Goal: Transaction & Acquisition: Purchase product/service

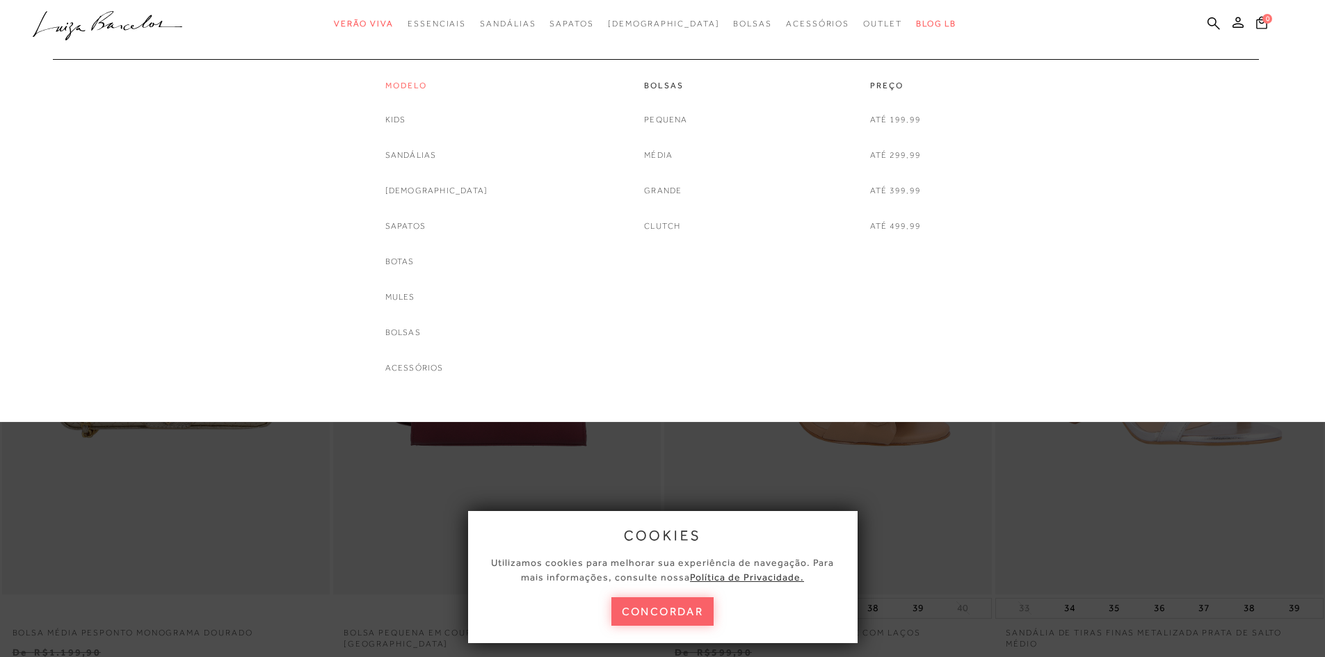
click at [428, 83] on link "Modelo" at bounding box center [436, 86] width 103 height 12
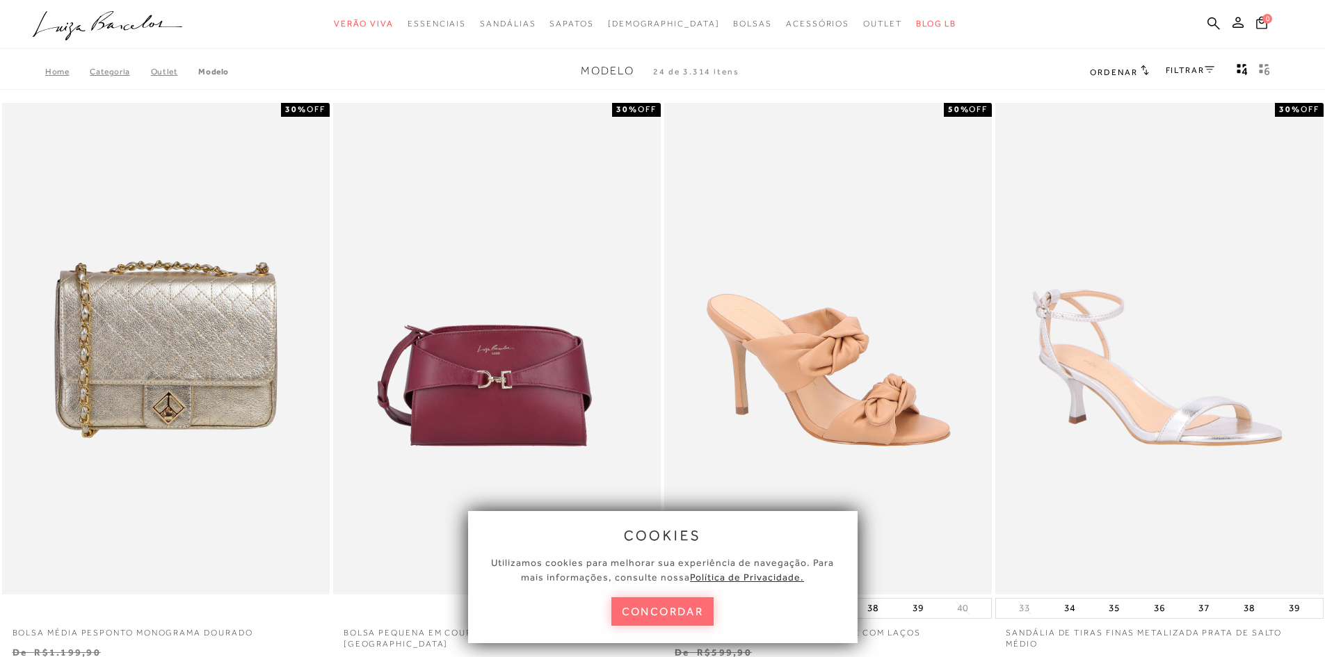
click at [693, 609] on button "concordar" at bounding box center [662, 611] width 103 height 29
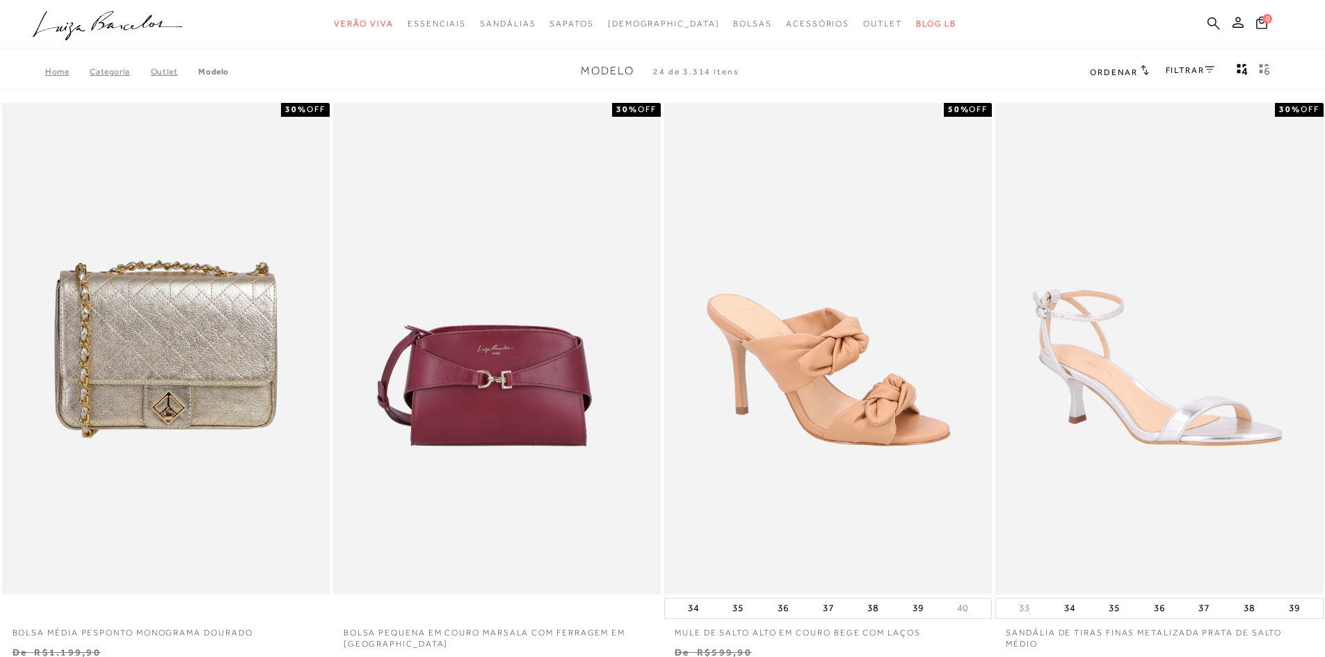
click at [1209, 20] on icon at bounding box center [1213, 23] width 13 height 13
click at [1212, 17] on icon at bounding box center [1213, 23] width 13 height 13
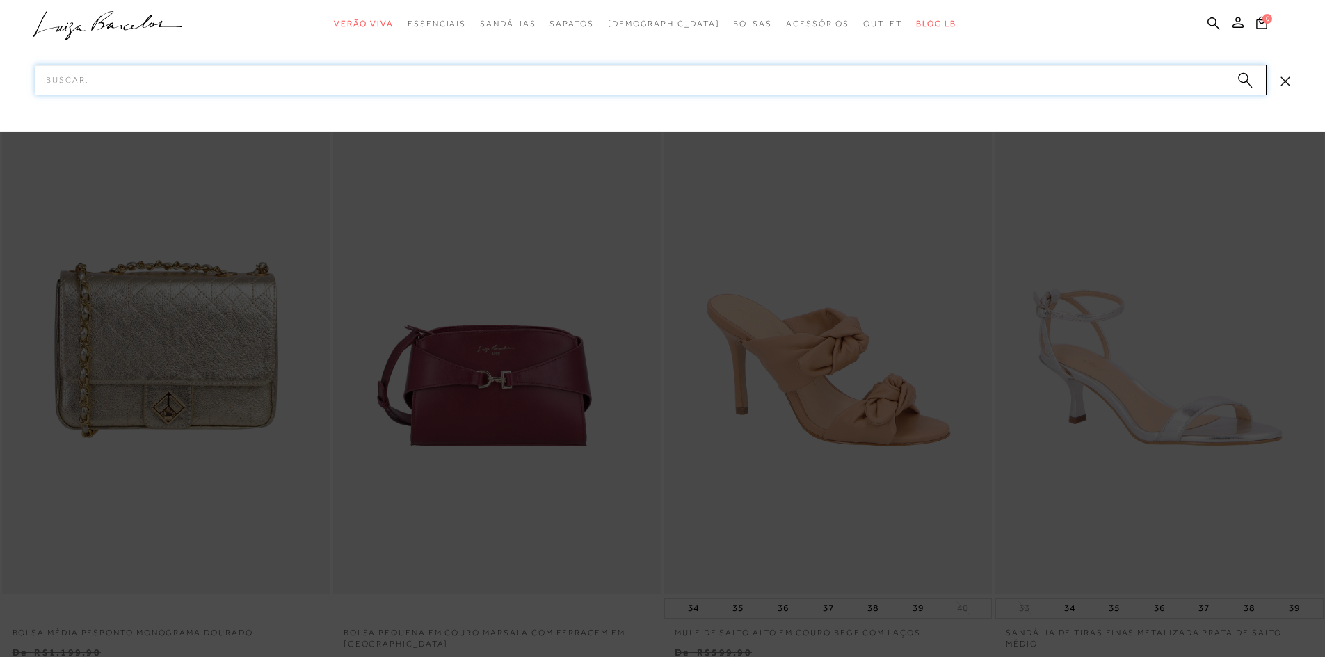
click at [708, 90] on input "Pesquisar" at bounding box center [651, 80] width 1232 height 31
paste input "Sapatilha Slingback"
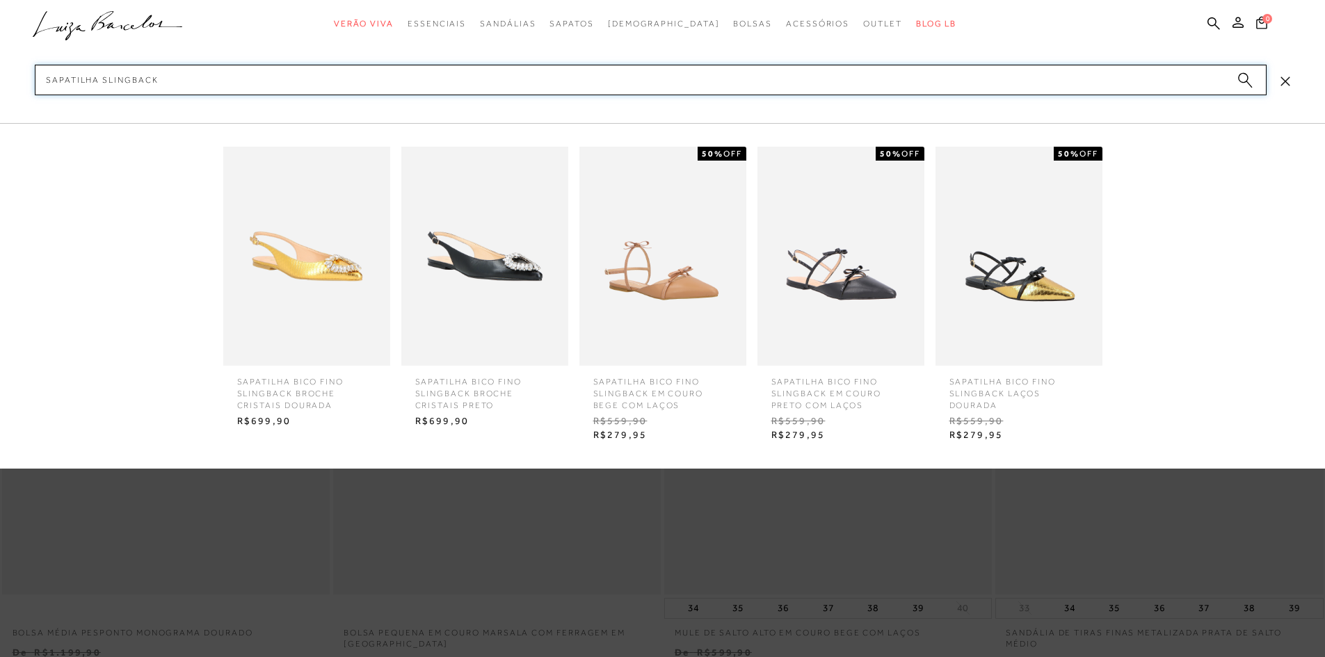
type input "Sapatilha Slingback"
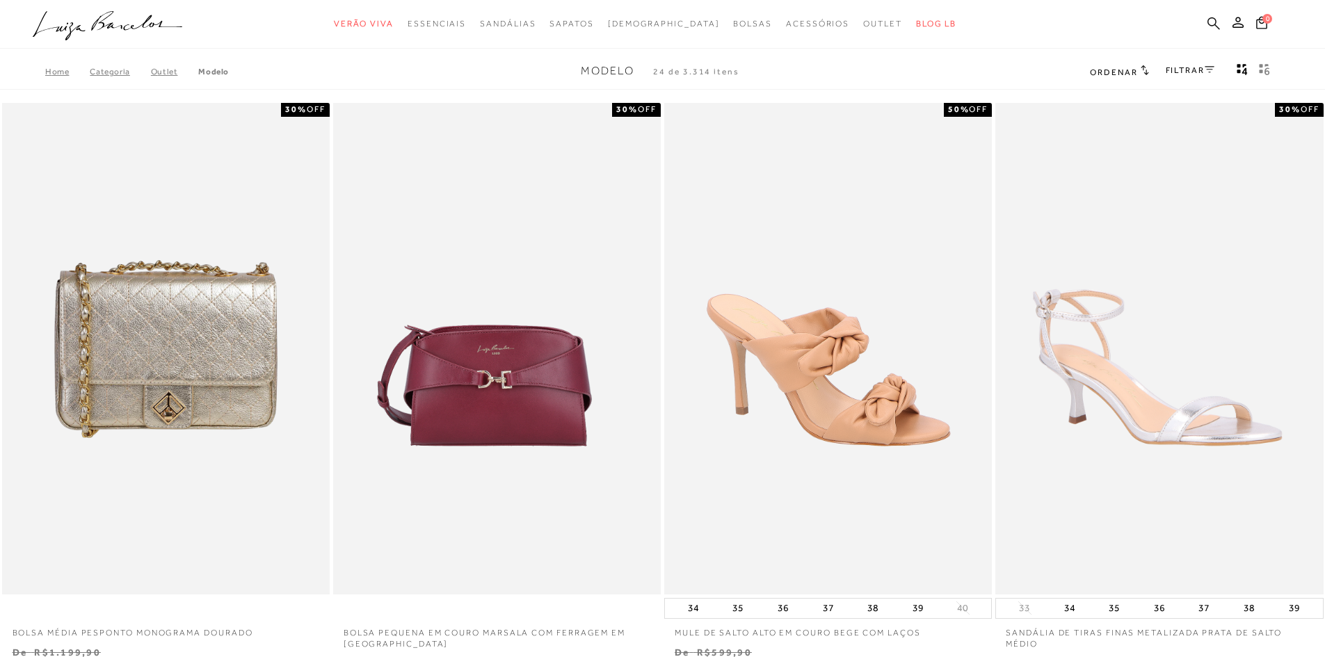
click at [1207, 26] on icon at bounding box center [1213, 23] width 13 height 13
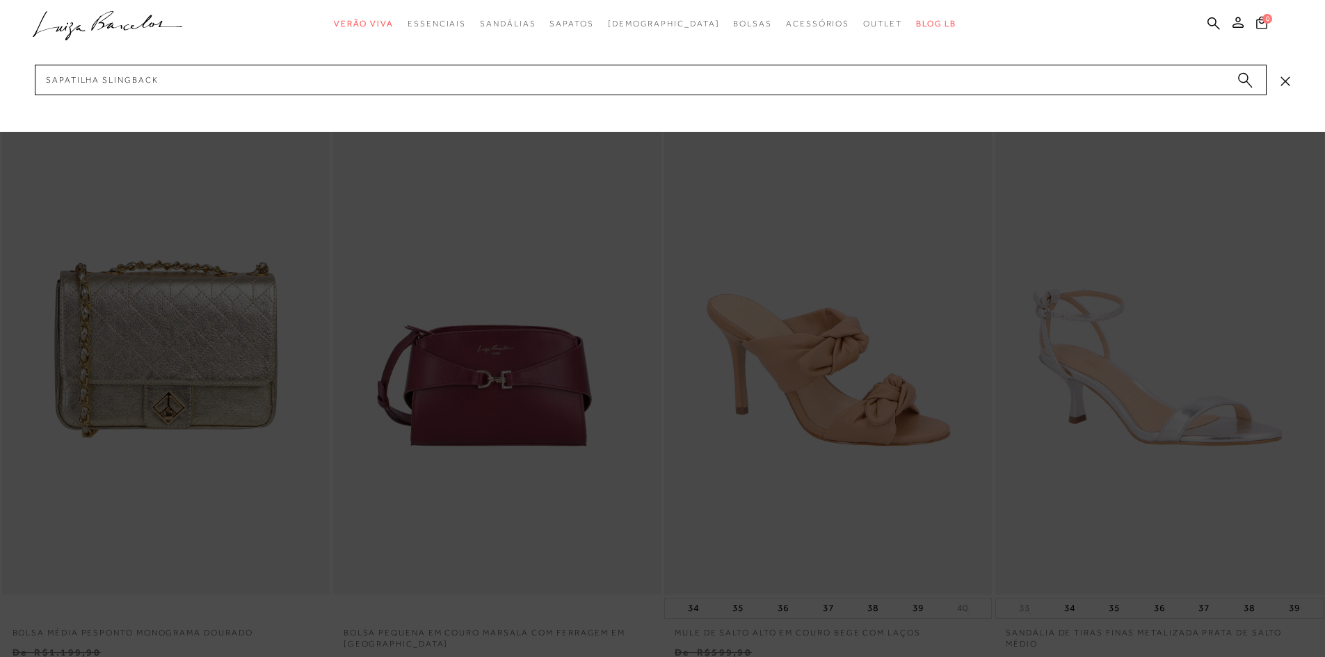
click at [1245, 77] on circle "submit" at bounding box center [1243, 78] width 10 height 10
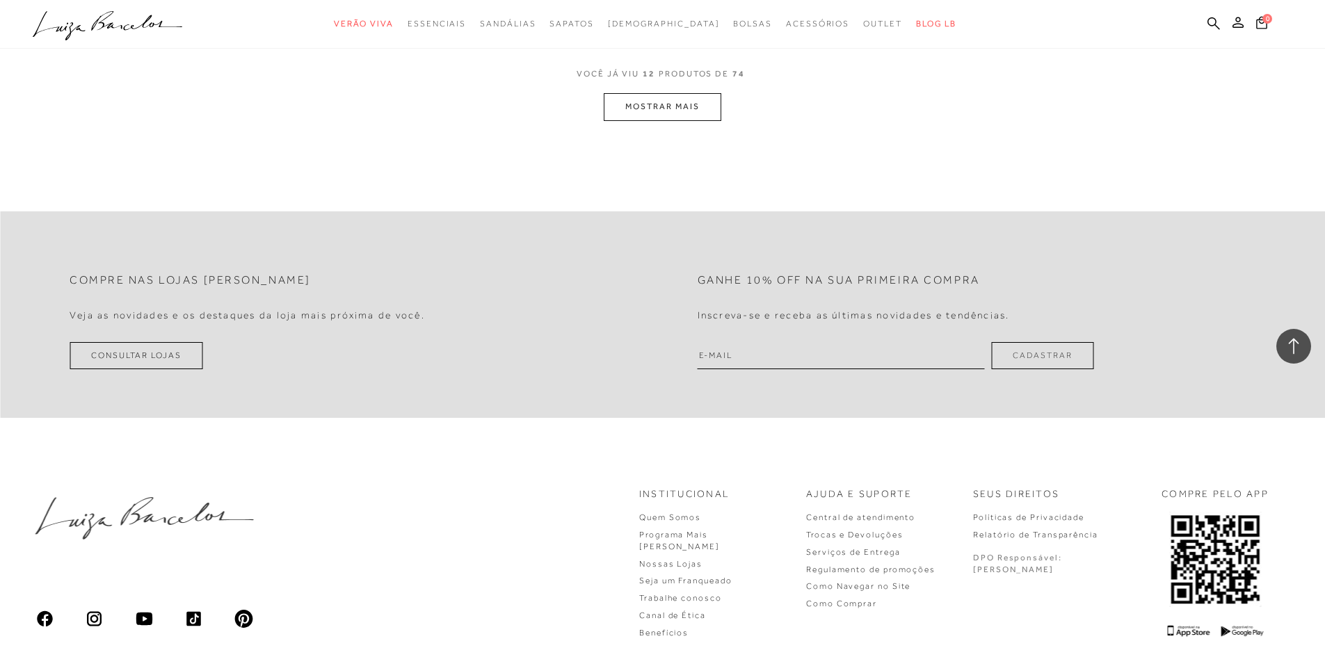
scroll to position [1591, 0]
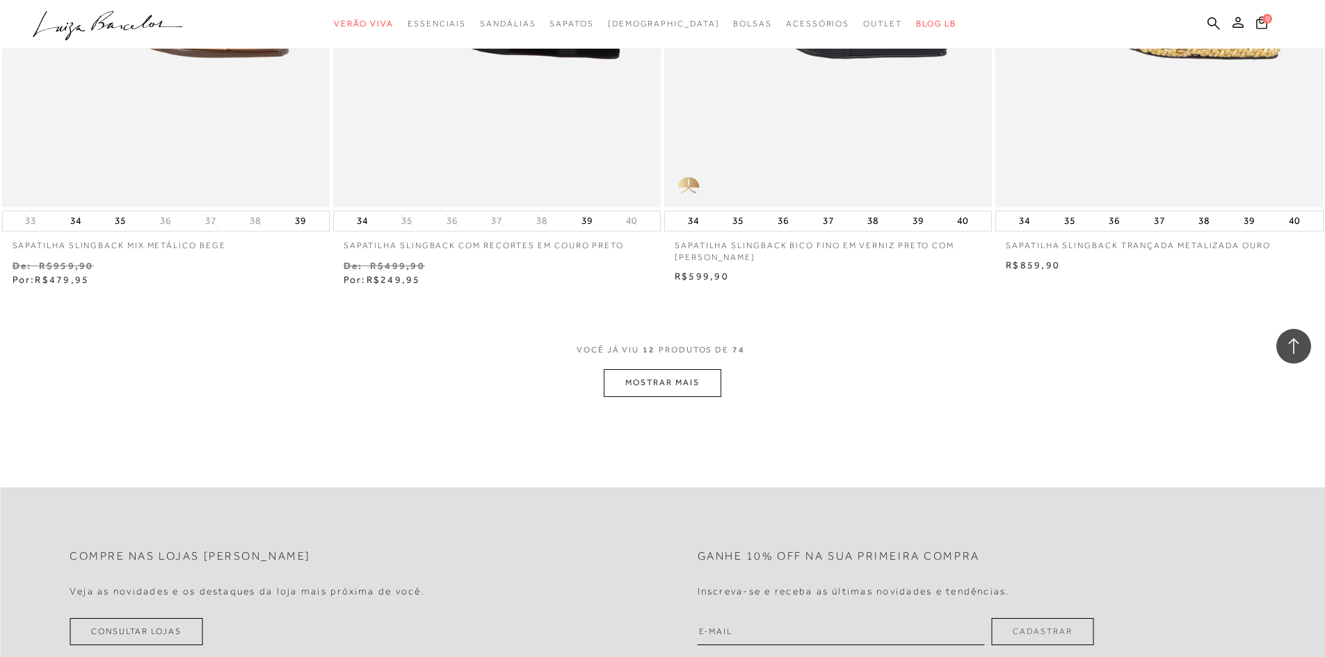
click at [696, 385] on button "MOSTRAR MAIS" at bounding box center [662, 382] width 117 height 27
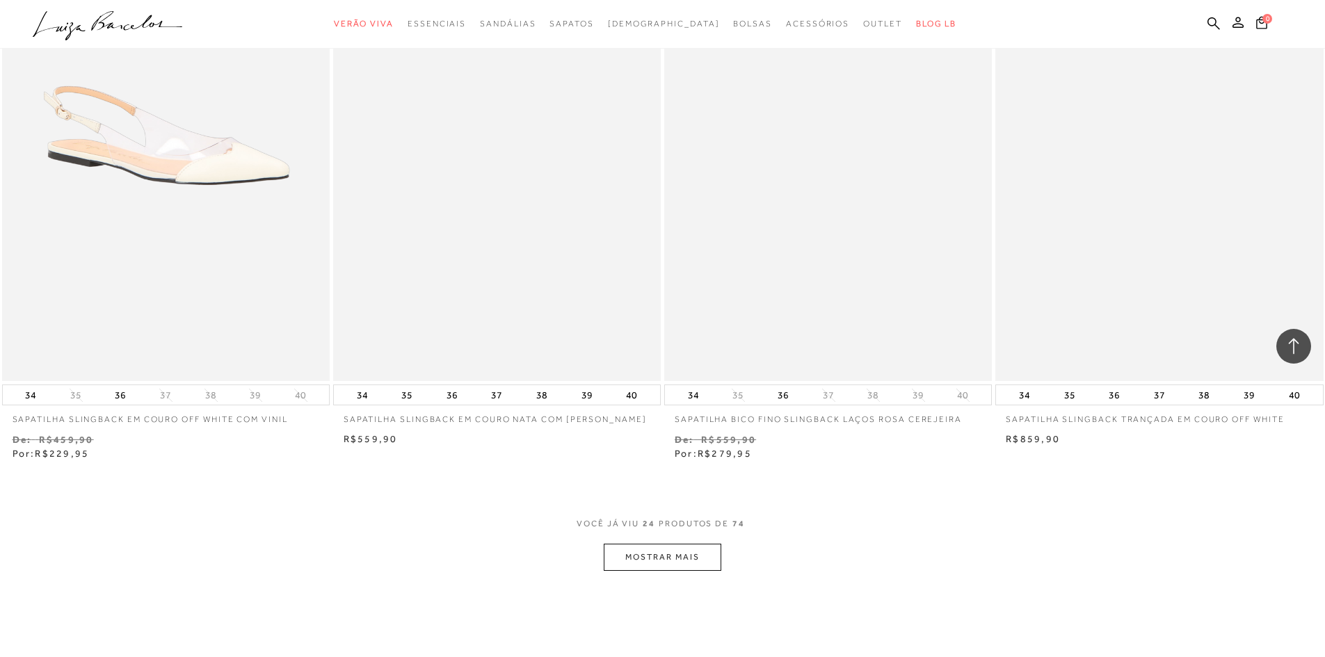
scroll to position [3191, 0]
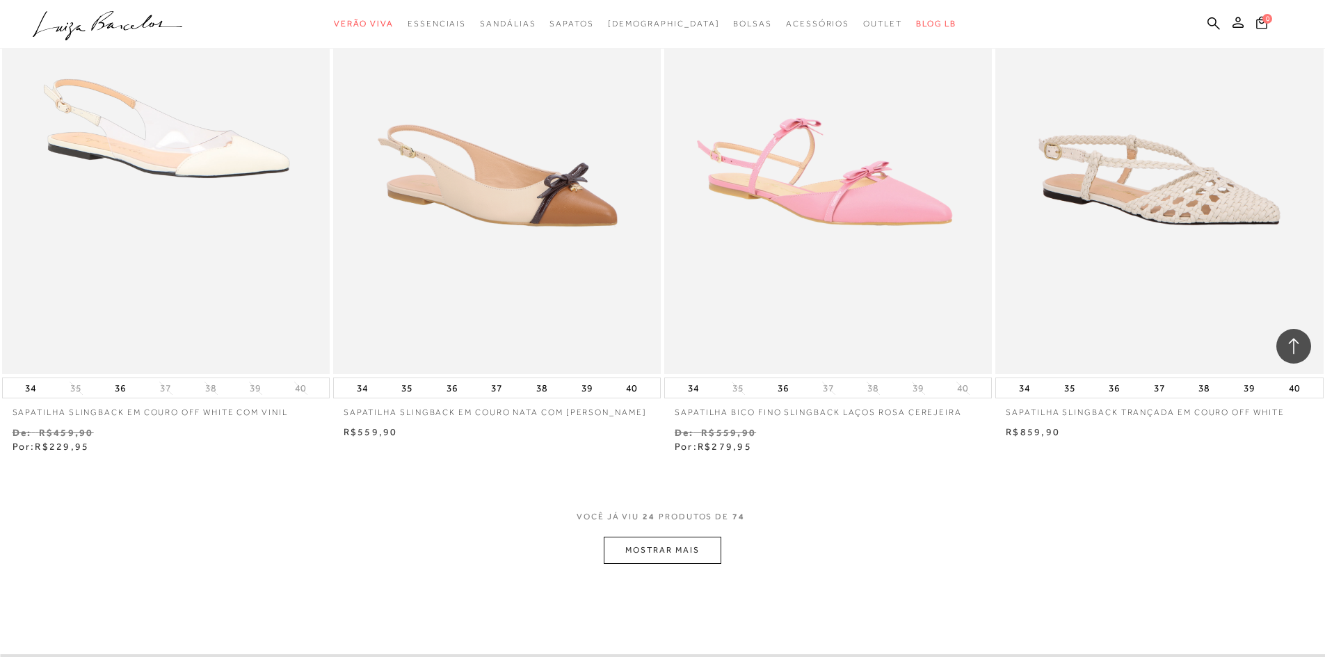
click at [702, 551] on button "MOSTRAR MAIS" at bounding box center [662, 550] width 117 height 27
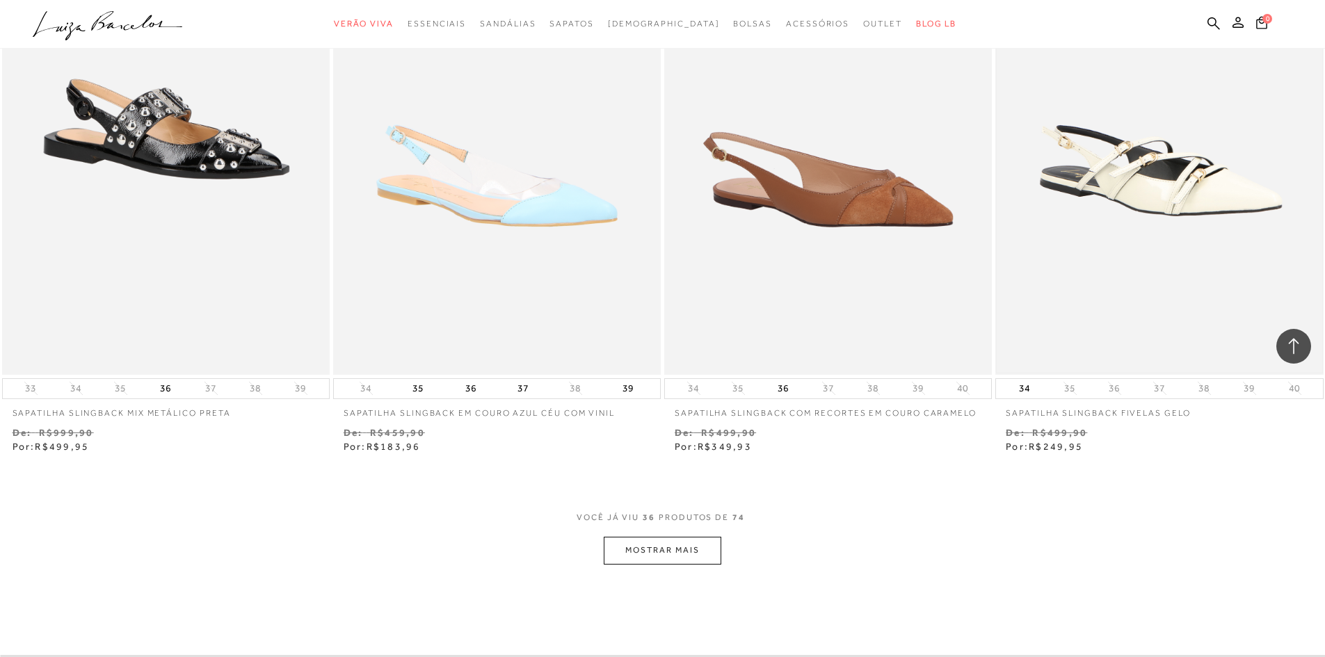
scroll to position [5208, 0]
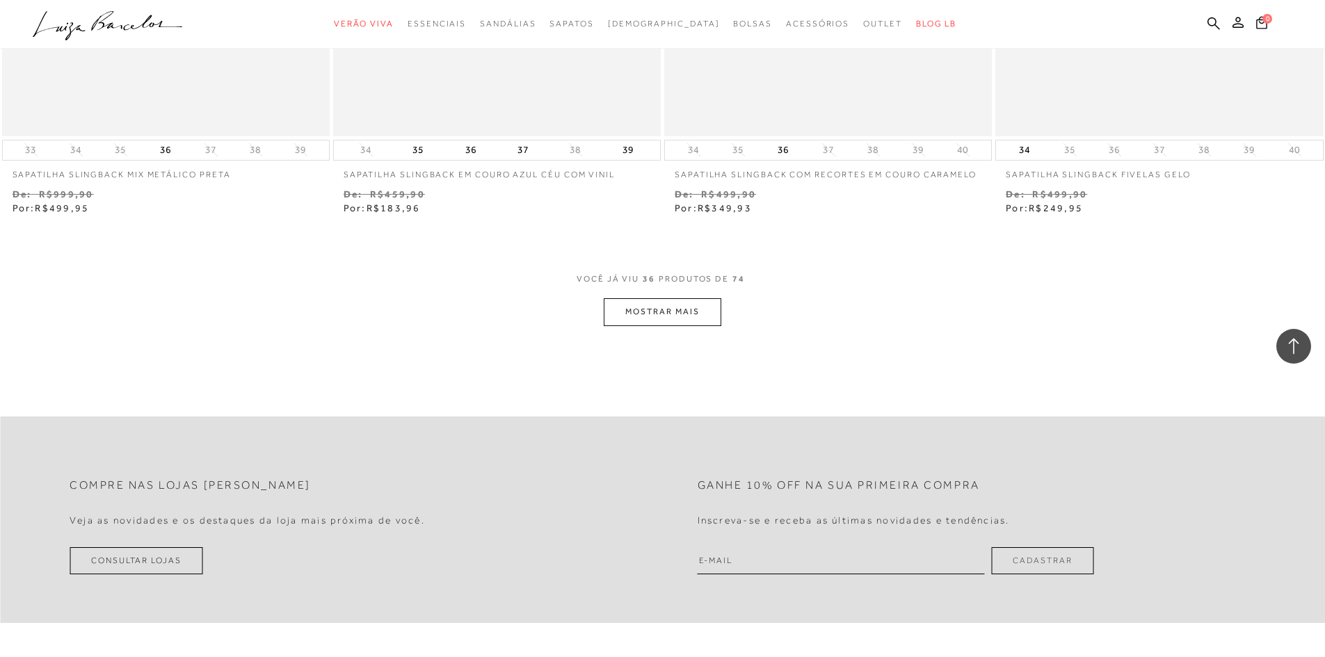
click at [702, 322] on button "MOSTRAR MAIS" at bounding box center [662, 311] width 117 height 27
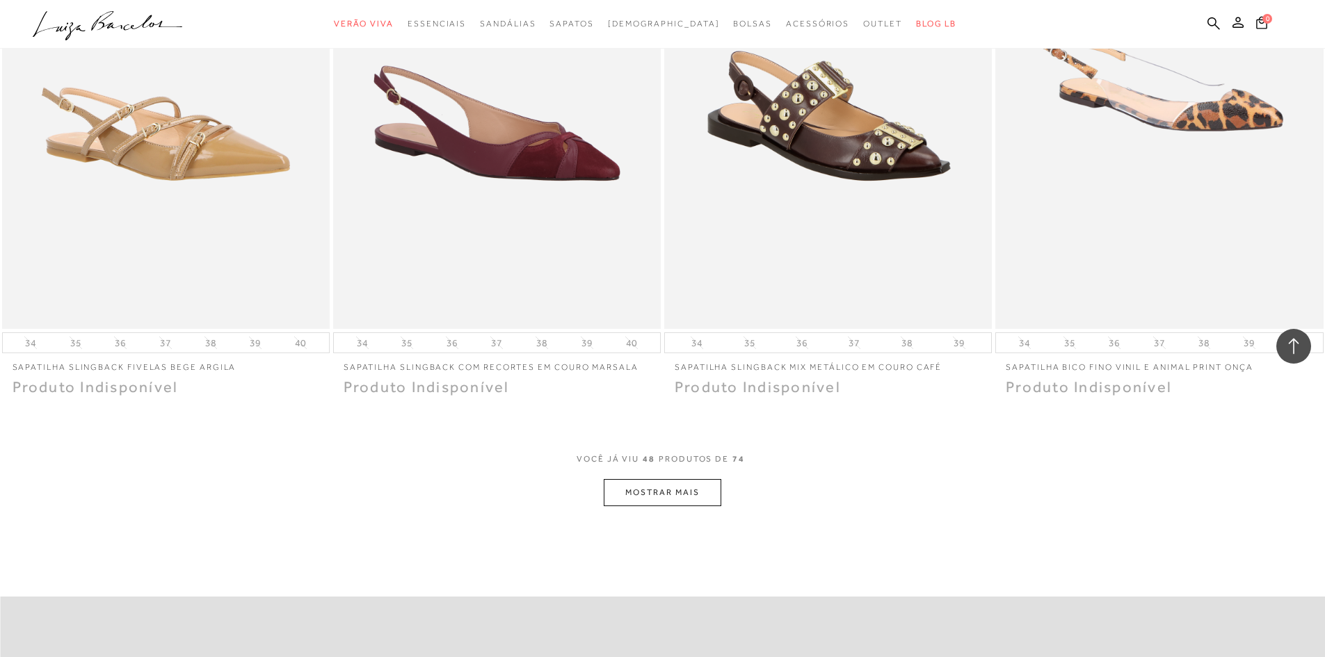
scroll to position [7016, 0]
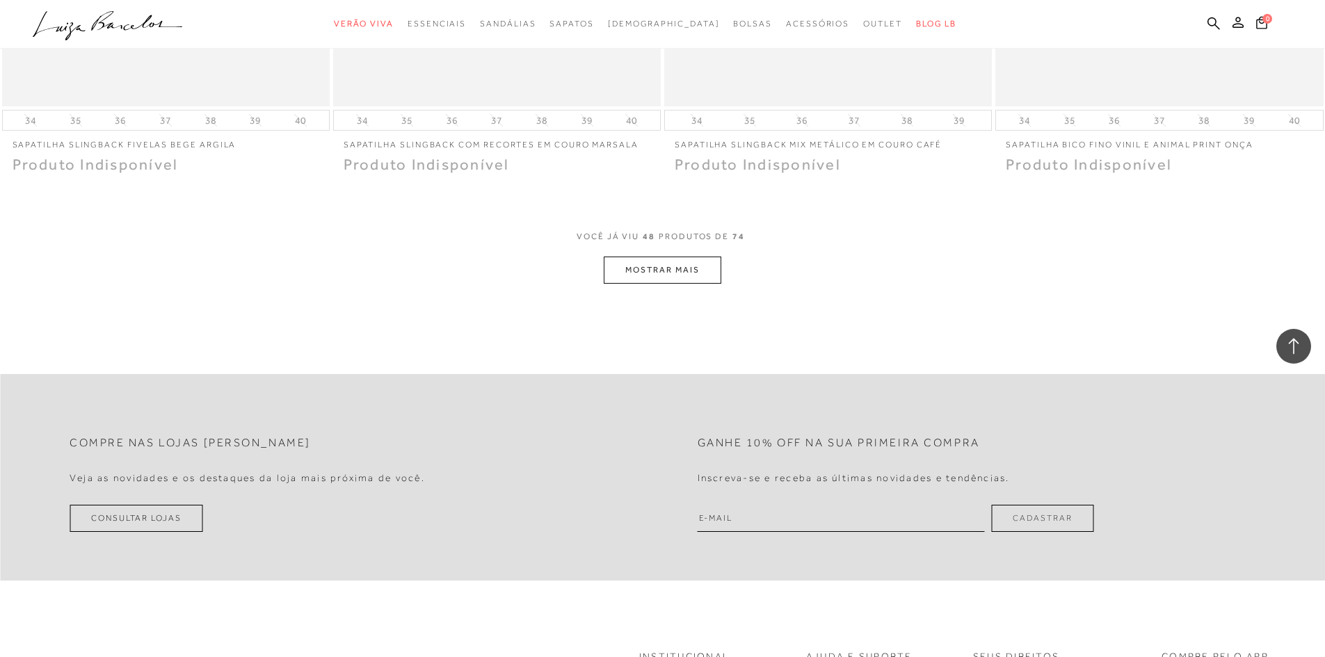
click at [673, 276] on button "MOSTRAR MAIS" at bounding box center [662, 270] width 117 height 27
click at [709, 277] on button "MOSTRAR MAIS" at bounding box center [662, 272] width 117 height 27
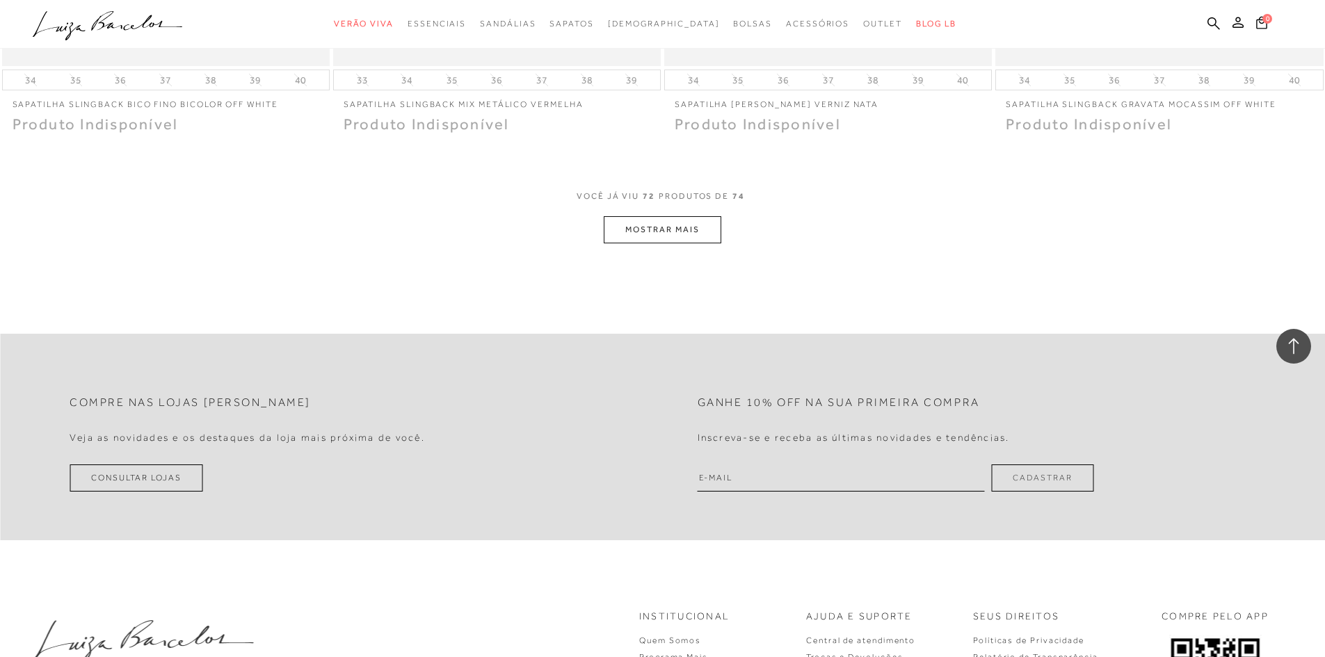
scroll to position [10442, 0]
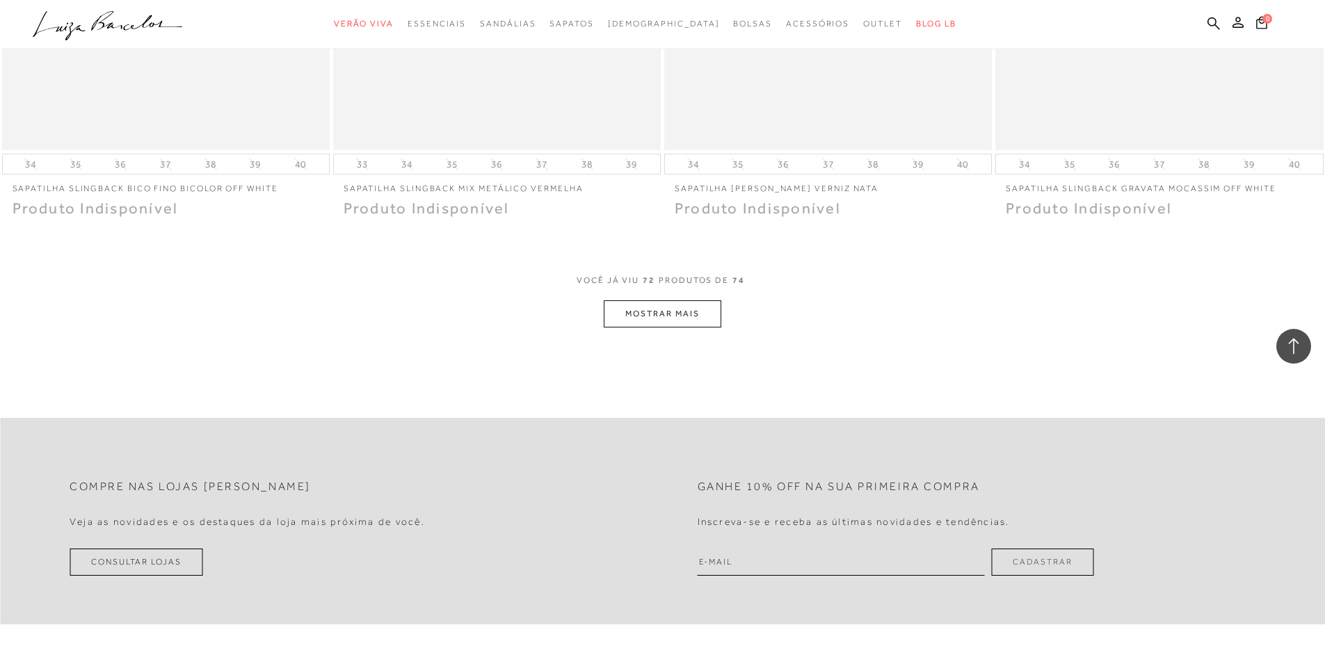
click at [675, 321] on button "MOSTRAR MAIS" at bounding box center [662, 313] width 117 height 27
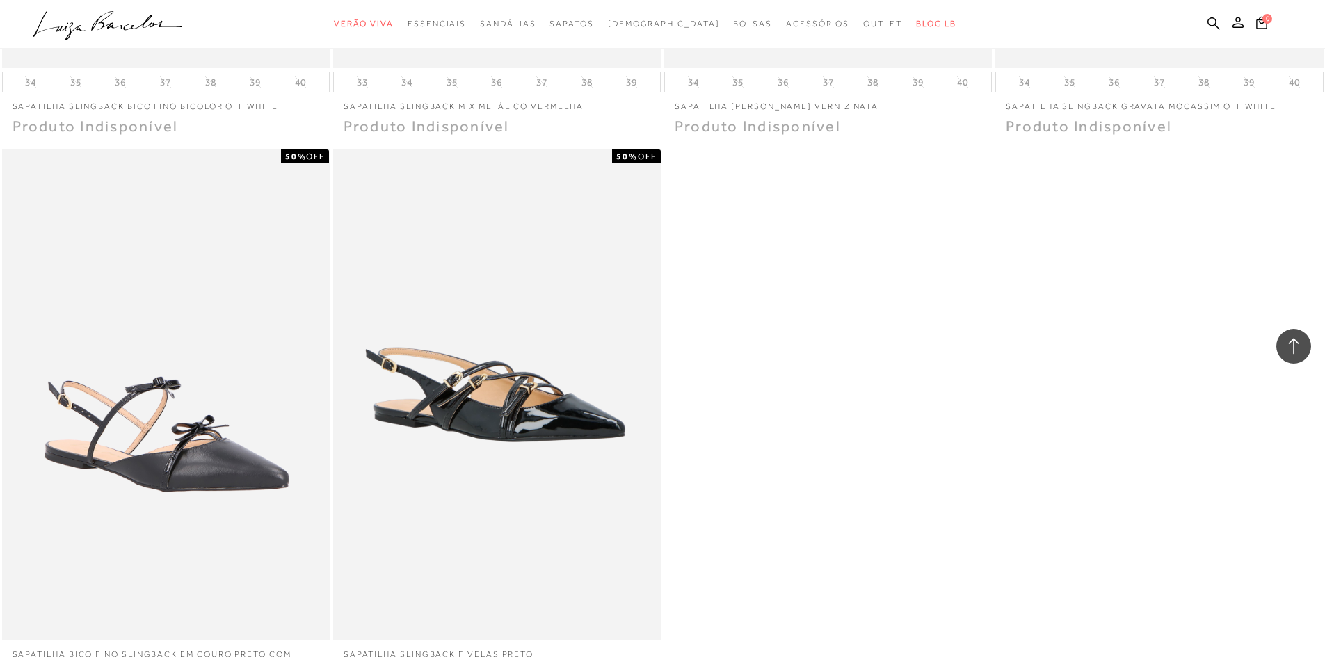
scroll to position [10720, 0]
